Goal: Information Seeking & Learning: Learn about a topic

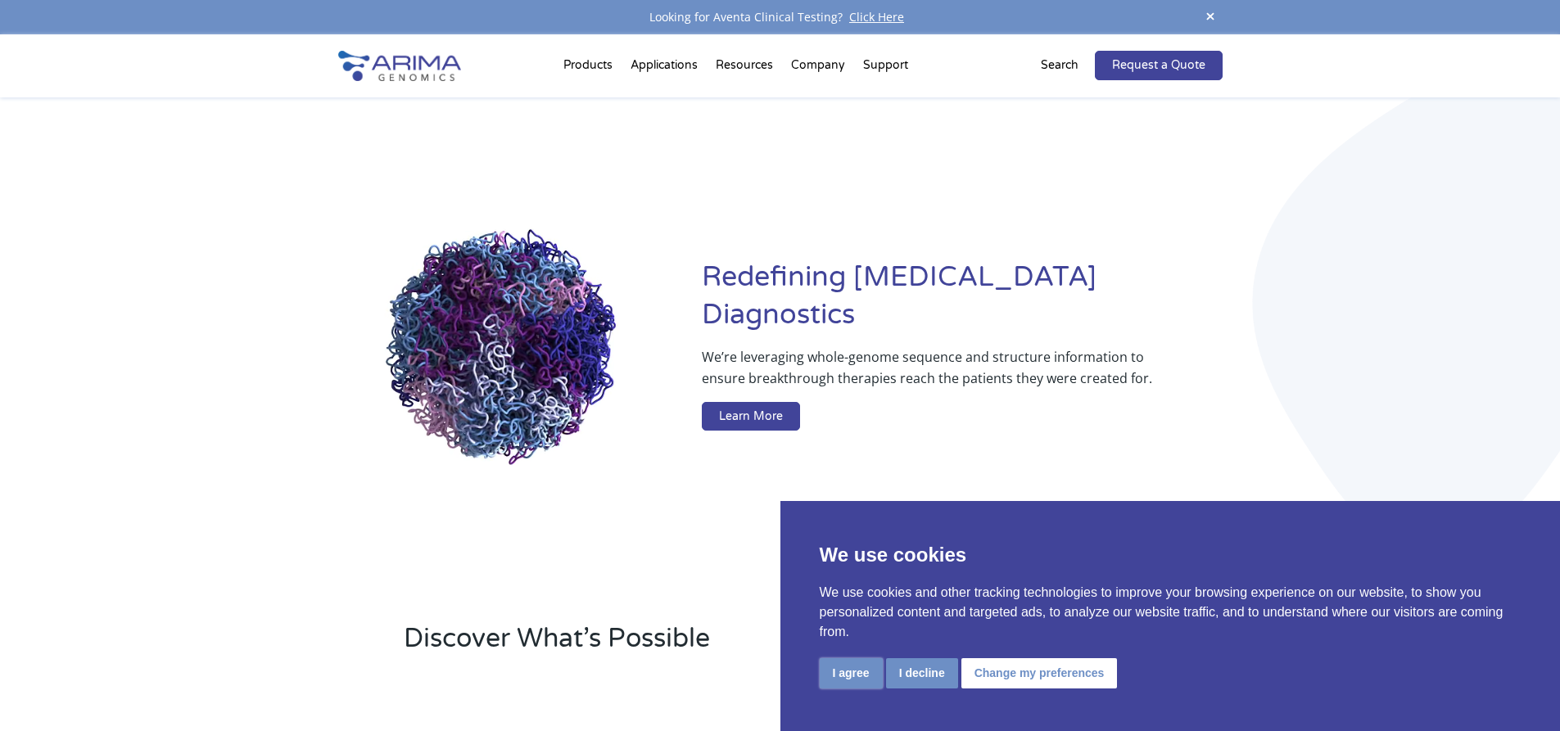
click at [855, 677] on button "I agree" at bounding box center [851, 674] width 63 height 30
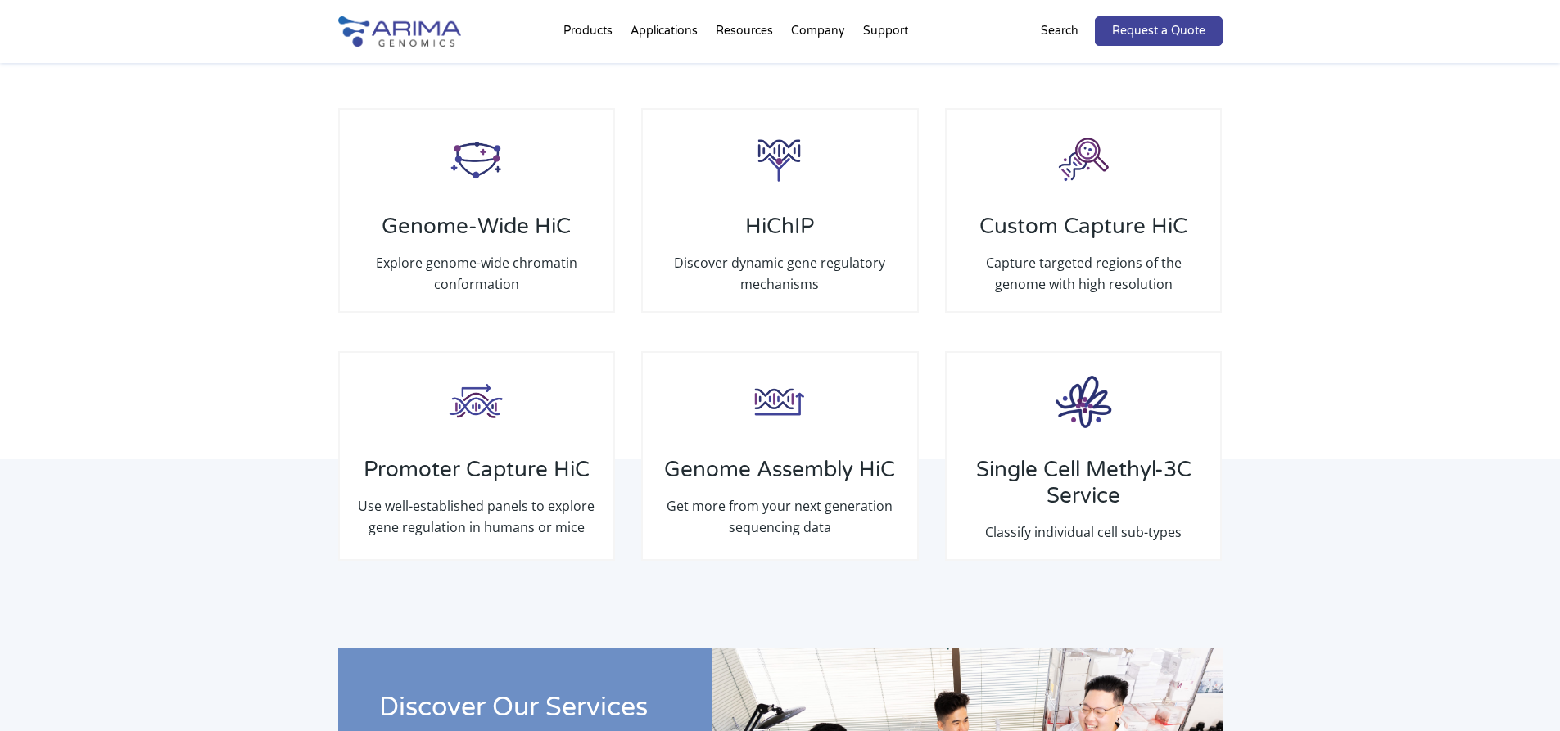
scroll to position [2461, 0]
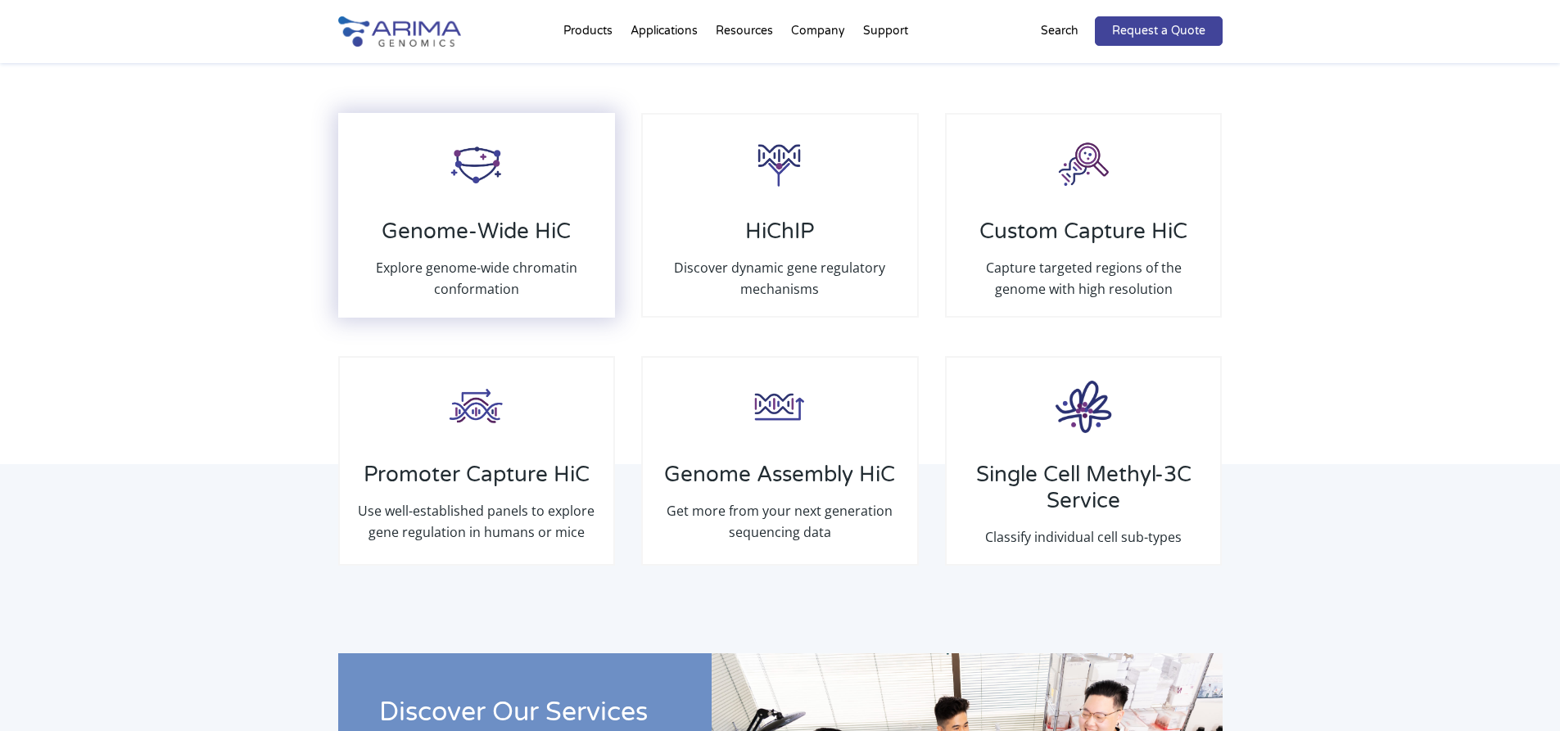
click at [489, 210] on div "Genome-Wide HiC Explore genome-wide chromatin conformation" at bounding box center [476, 215] width 277 height 205
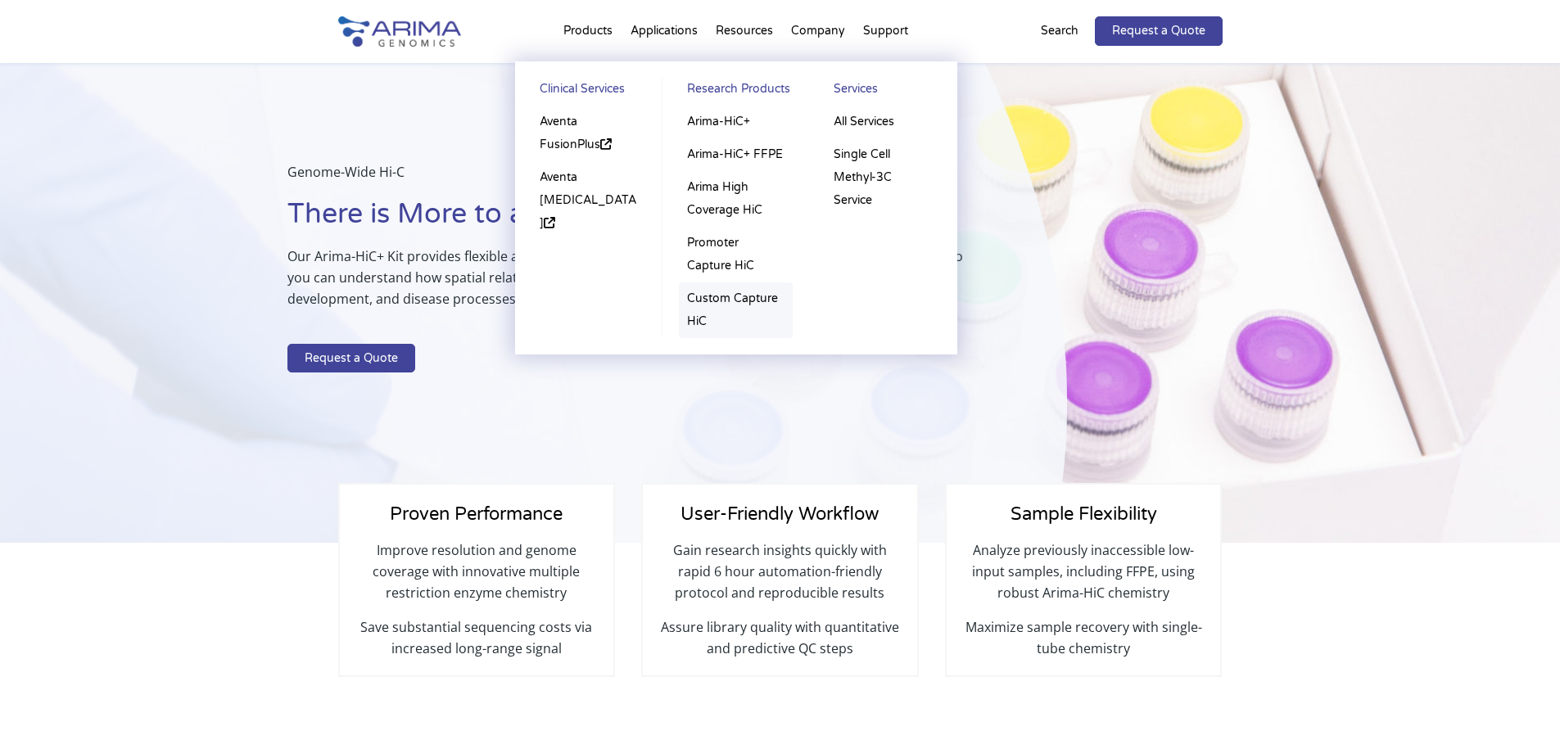
click at [714, 302] on link "Custom Capture HiC" at bounding box center [736, 311] width 114 height 56
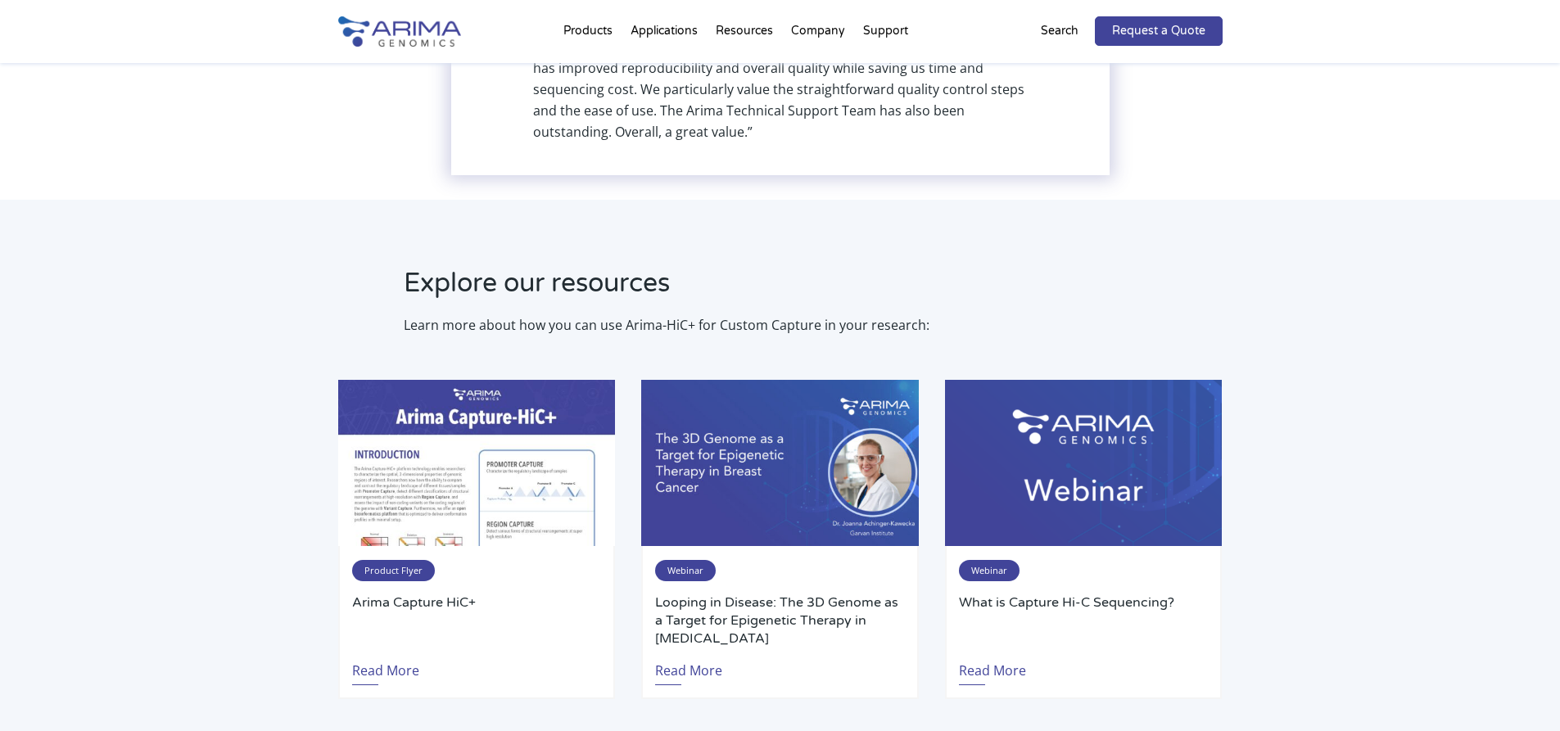
scroll to position [2391, 0]
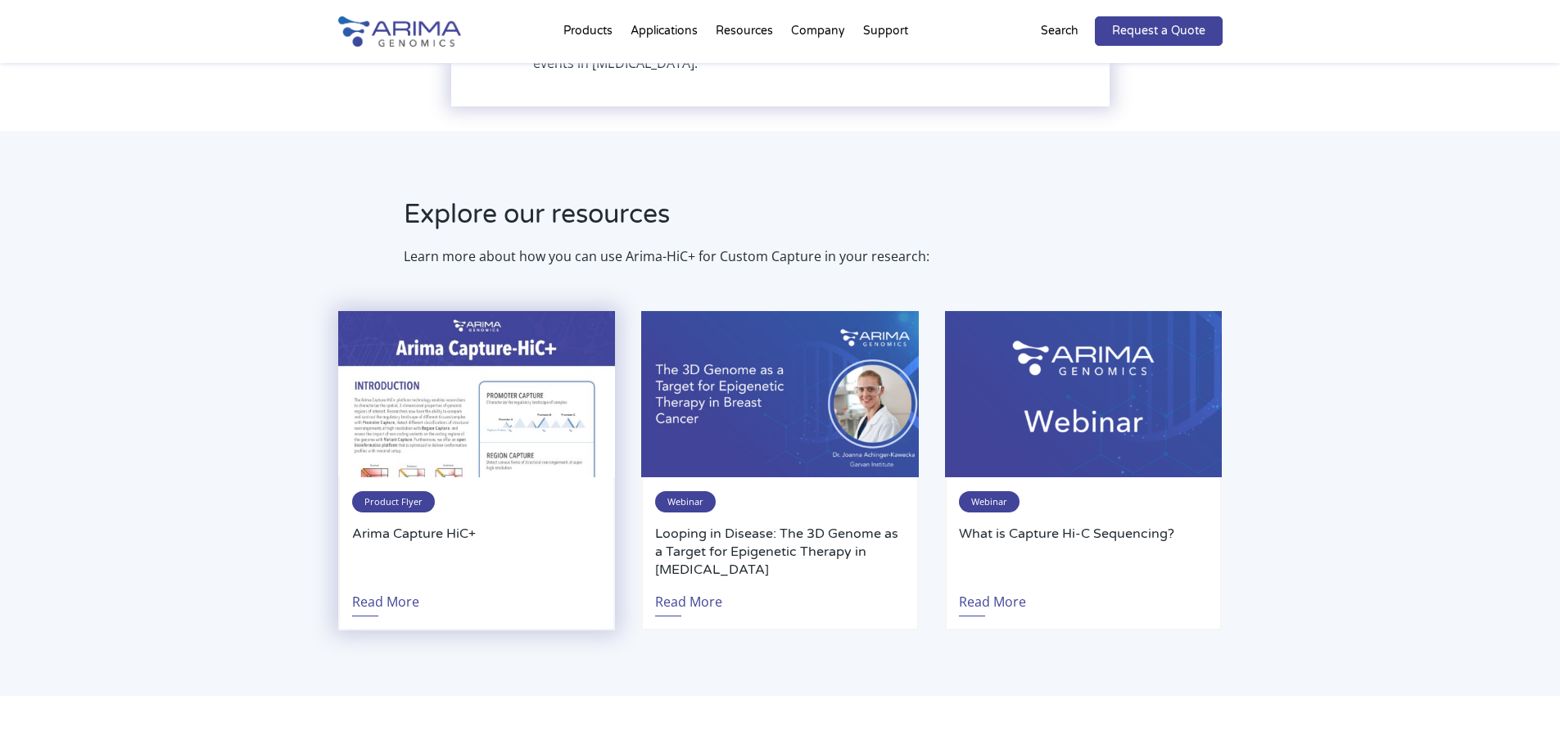
click at [403, 491] on span "Product Flyer" at bounding box center [393, 501] width 83 height 21
click at [394, 586] on link "Read More" at bounding box center [385, 598] width 67 height 38
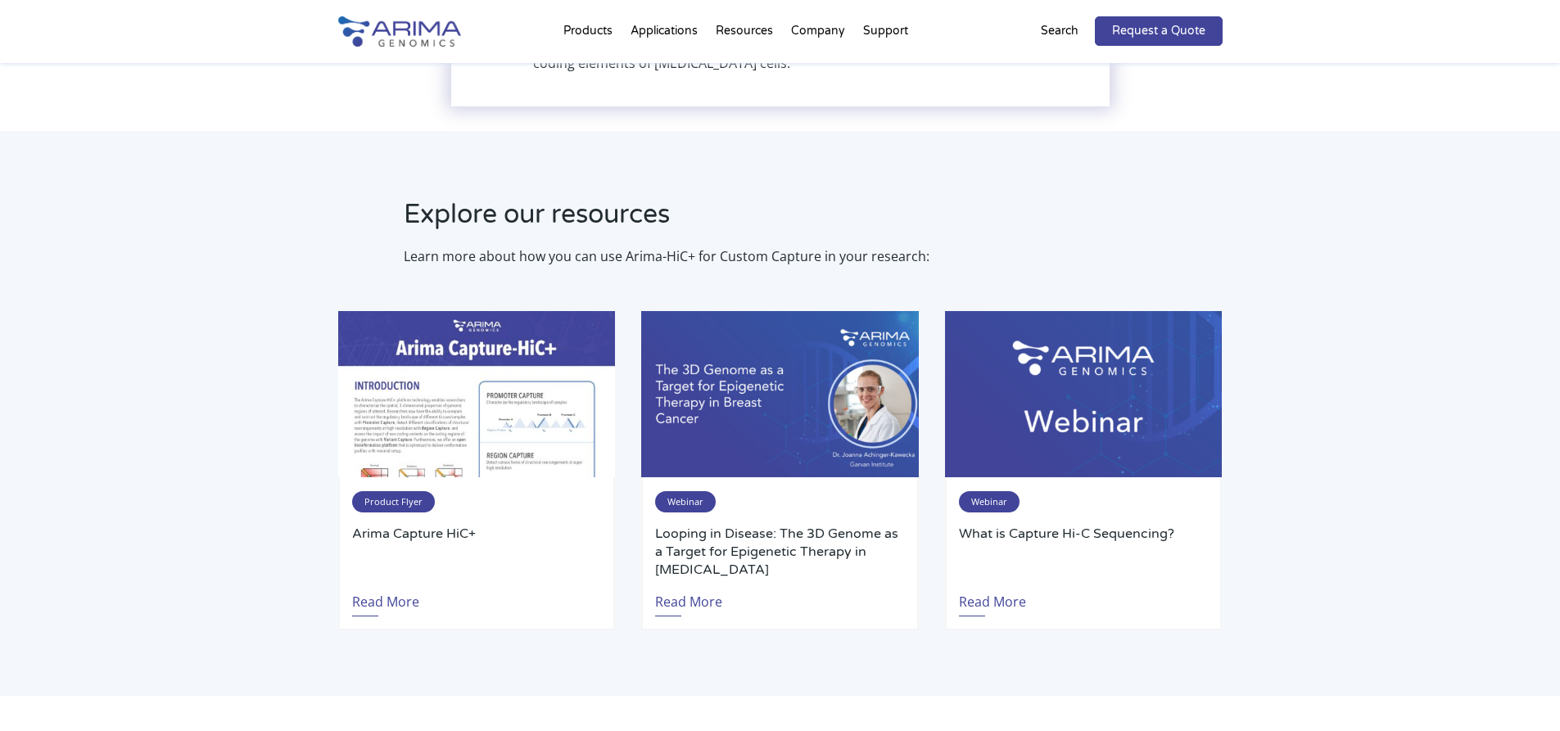
click at [417, 23] on img at bounding box center [399, 31] width 123 height 30
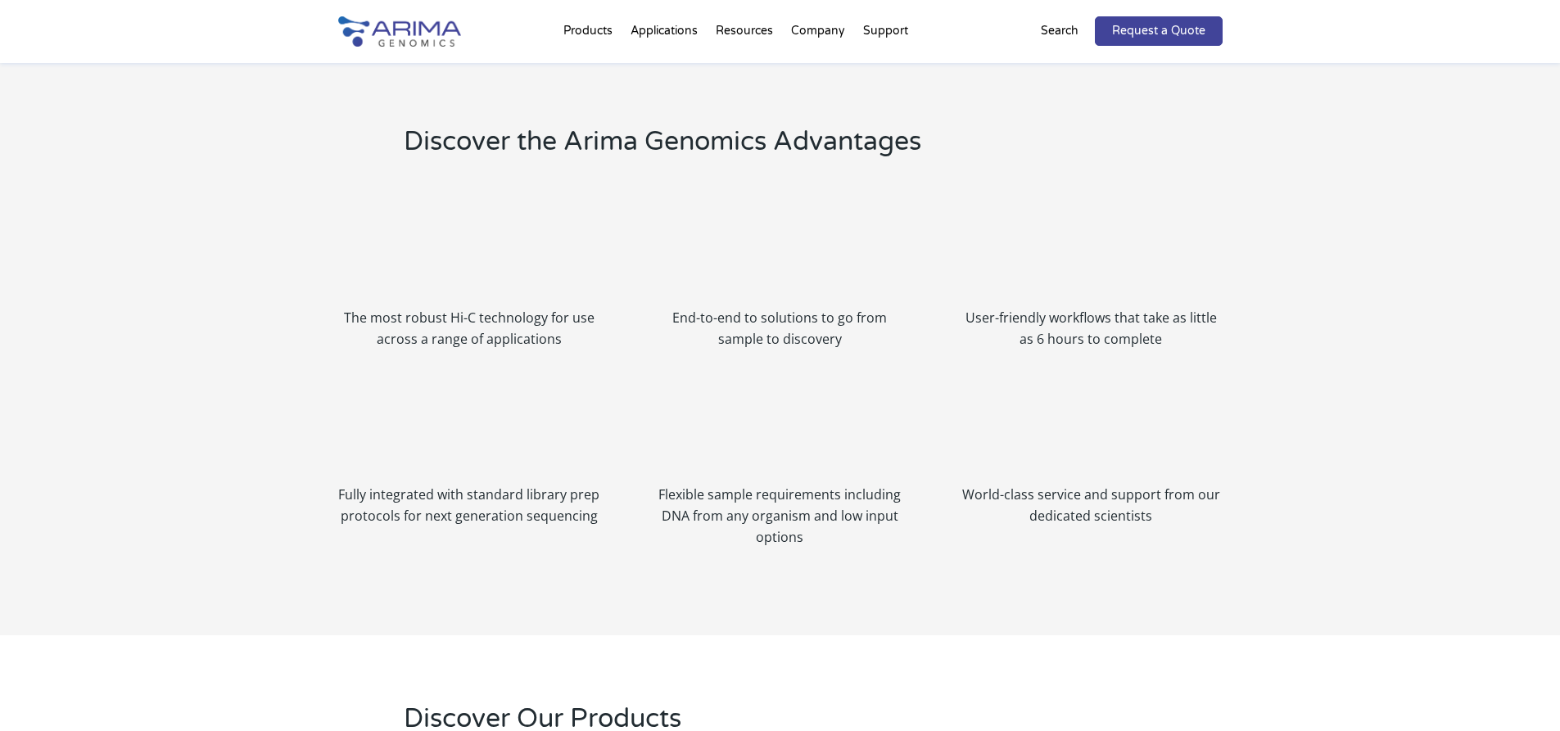
scroll to position [1762, 0]
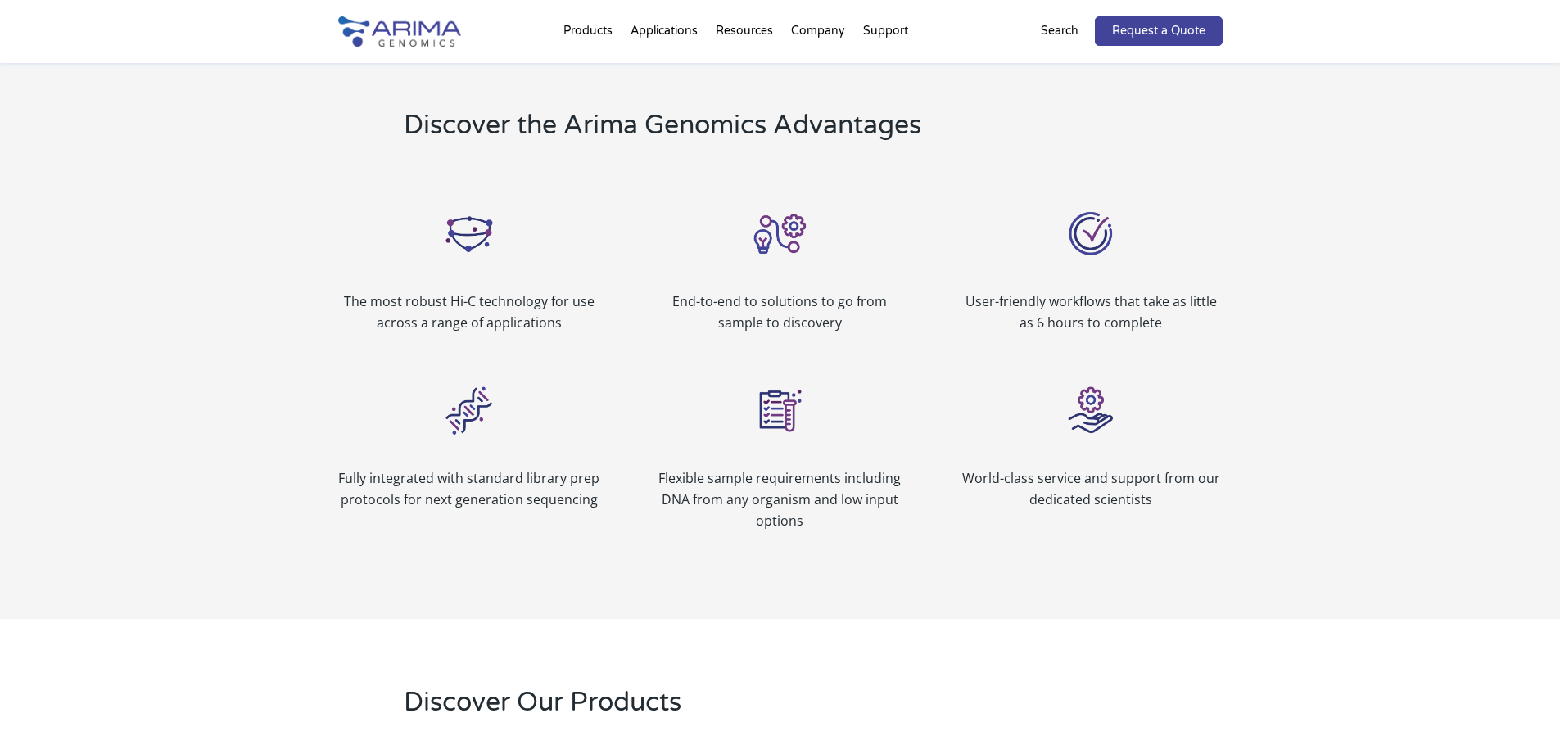
drag, startPoint x: 1572, startPoint y: 48, endPoint x: 1572, endPoint y: 319, distance: 271.1
click at [1560, 319] on html "Looking for Aventa Clinical Testing? Click Here Products Clinical Services Aven…" at bounding box center [780, 530] width 1560 height 4584
